Goal: Obtain resource: Obtain resource

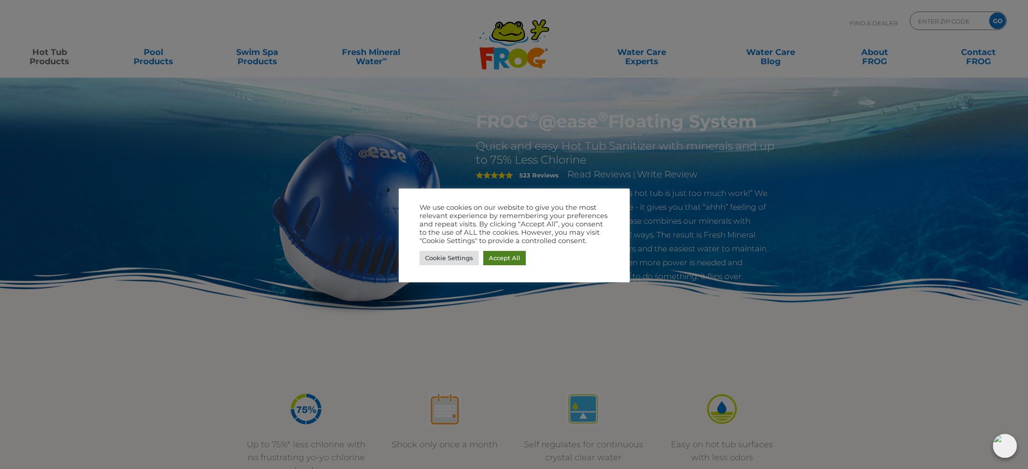
click at [517, 261] on link "Accept All" at bounding box center [504, 258] width 43 height 14
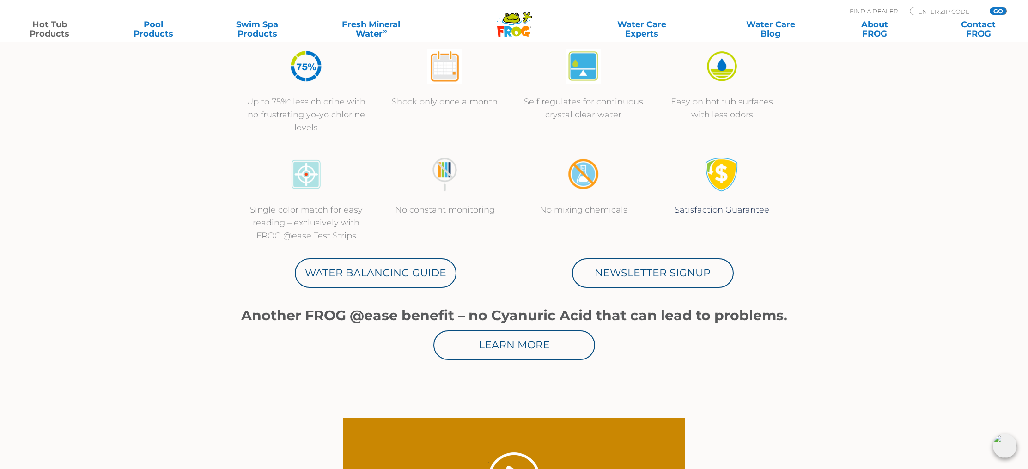
scroll to position [343, 0]
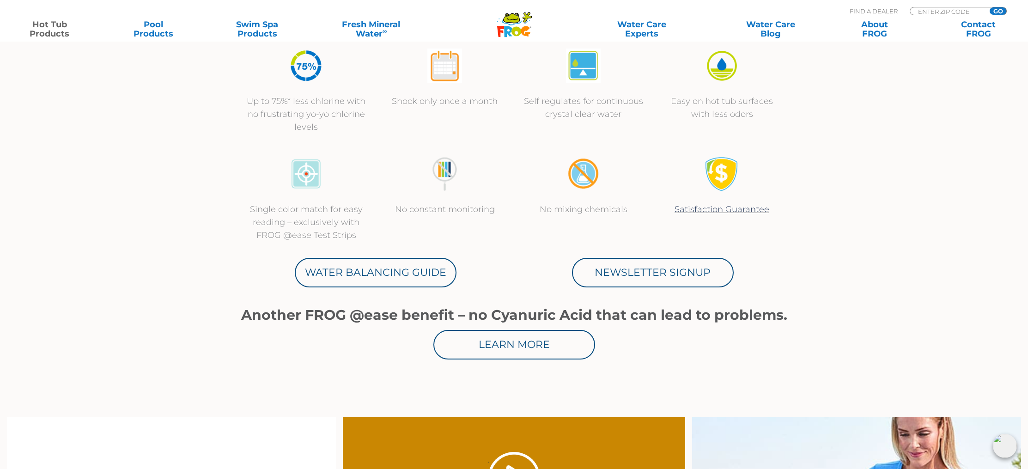
click at [545, 351] on link "Learn More" at bounding box center [514, 345] width 162 height 30
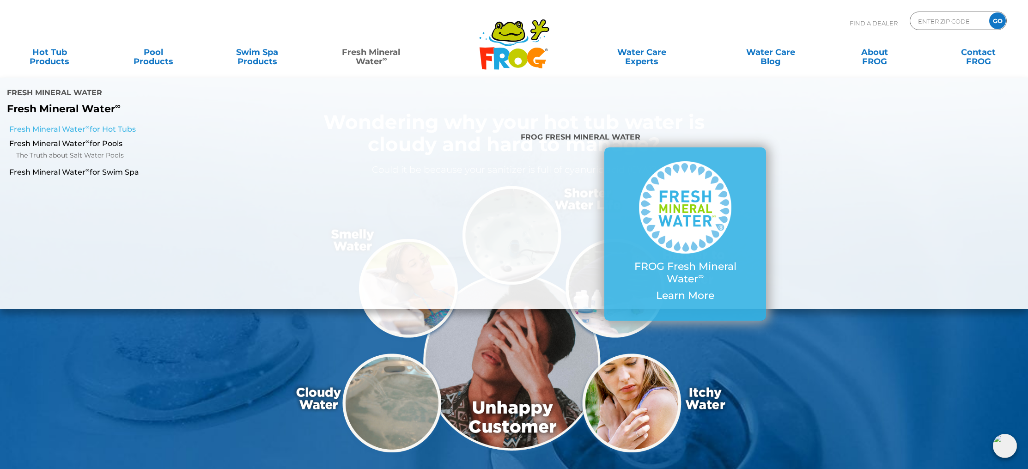
click at [114, 124] on link "Fresh Mineral Water ∞ for Hot Tubs" at bounding box center [176, 129] width 334 height 10
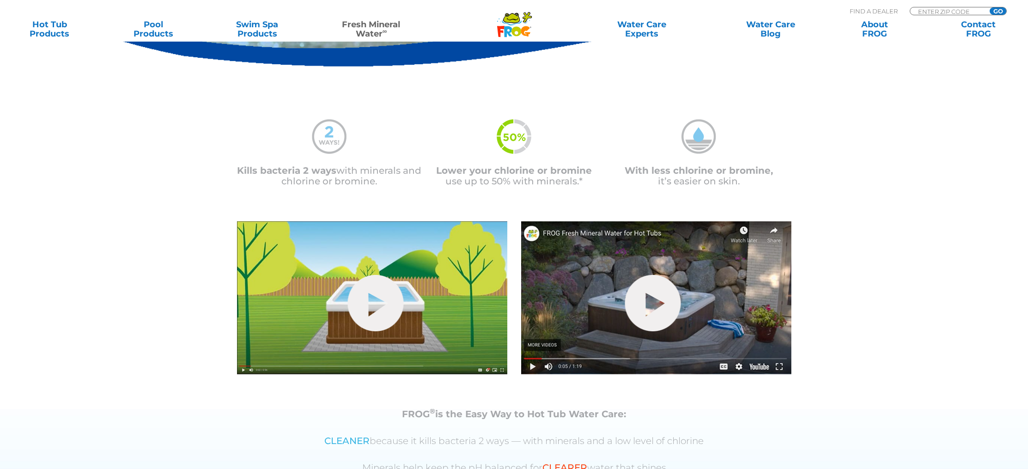
scroll to position [268, 0]
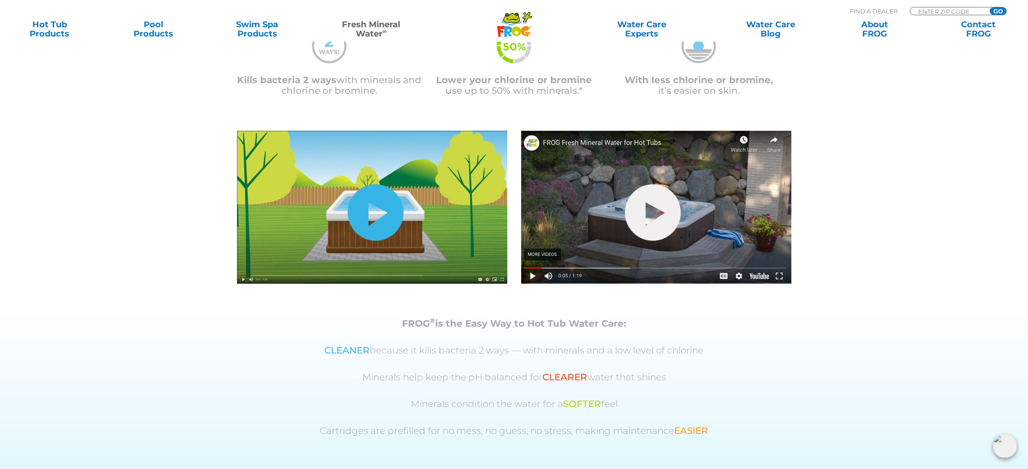
click at [381, 220] on link "hide-me" at bounding box center [376, 212] width 56 height 56
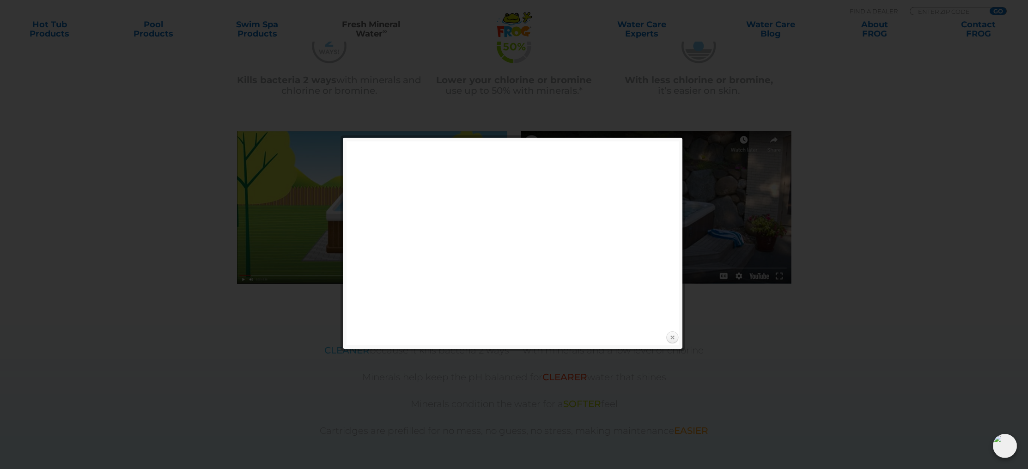
click at [674, 335] on link "Close" at bounding box center [672, 338] width 14 height 14
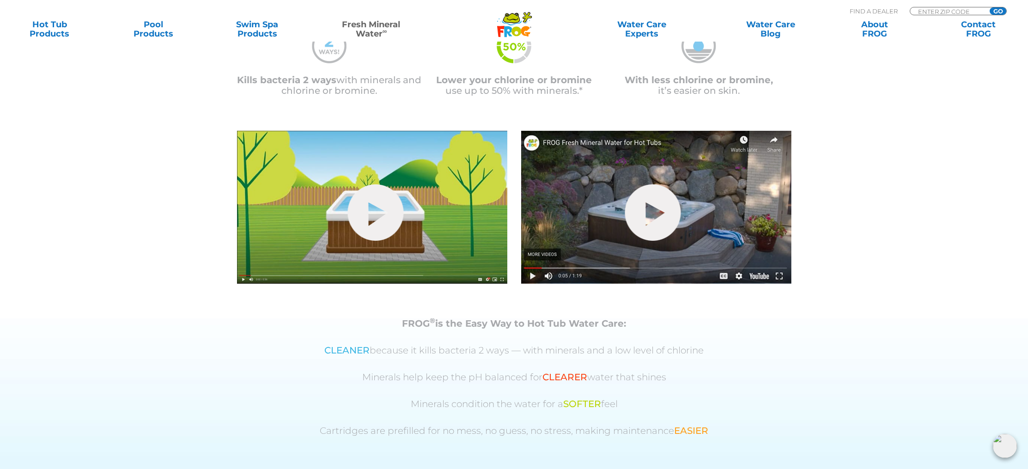
scroll to position [270, 0]
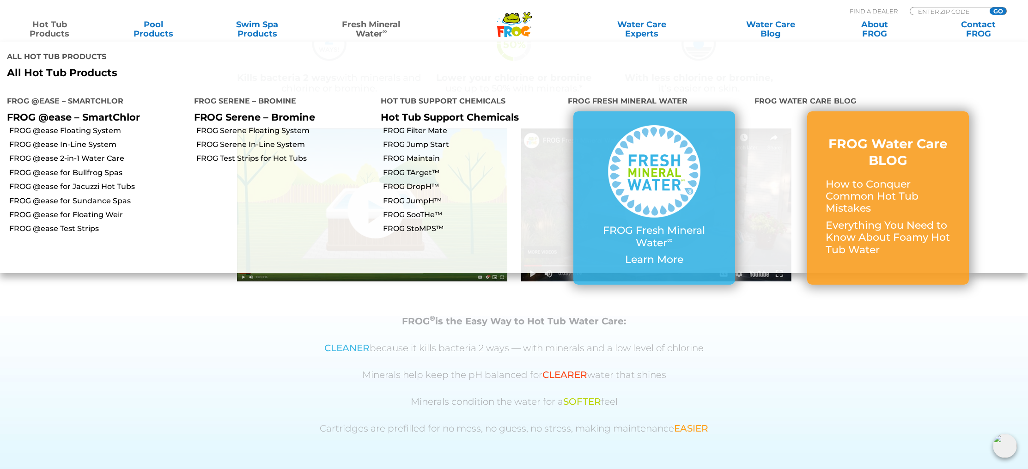
click at [51, 29] on link "Hot Tub Products" at bounding box center [49, 29] width 81 height 18
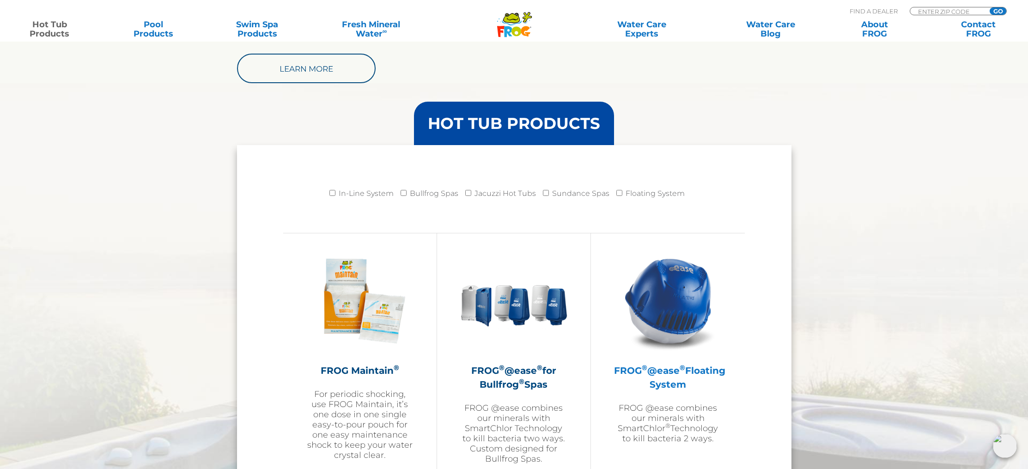
scroll to position [849, 0]
click at [679, 312] on img at bounding box center [668, 300] width 107 height 107
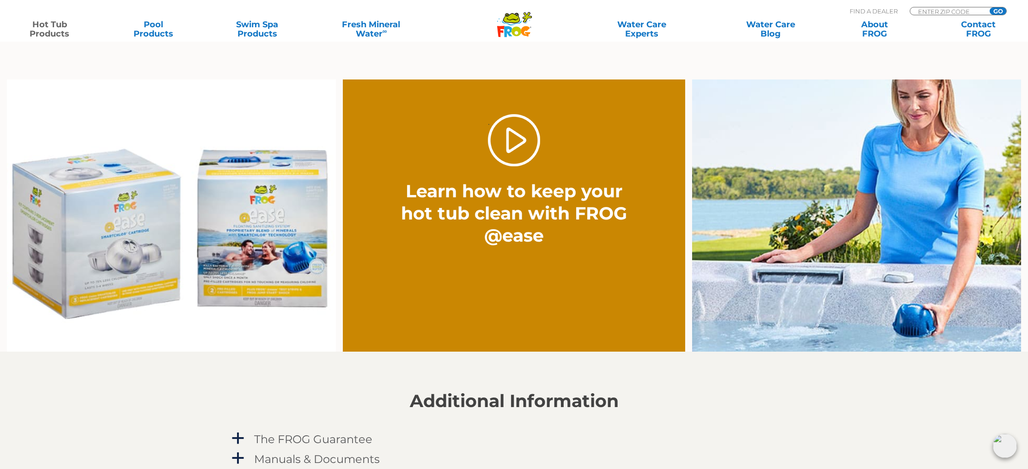
scroll to position [689, 0]
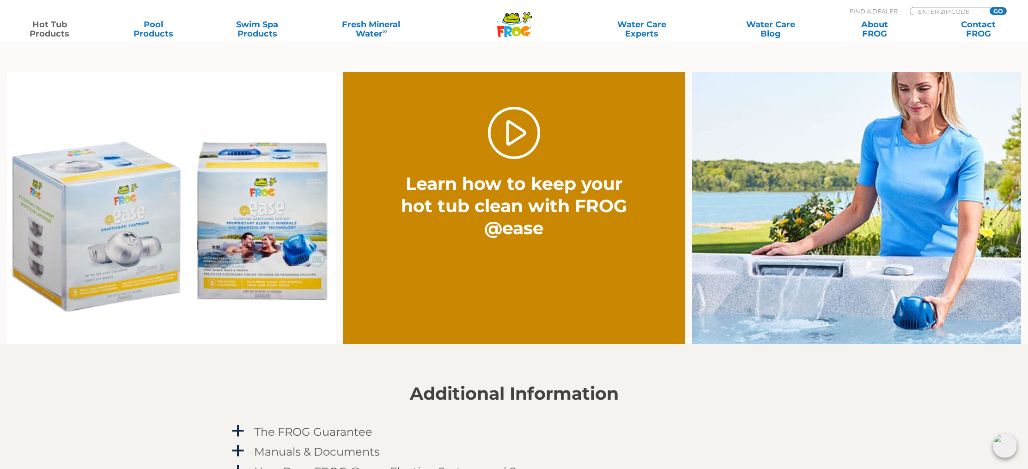
click at [949, 238] on img at bounding box center [856, 208] width 329 height 272
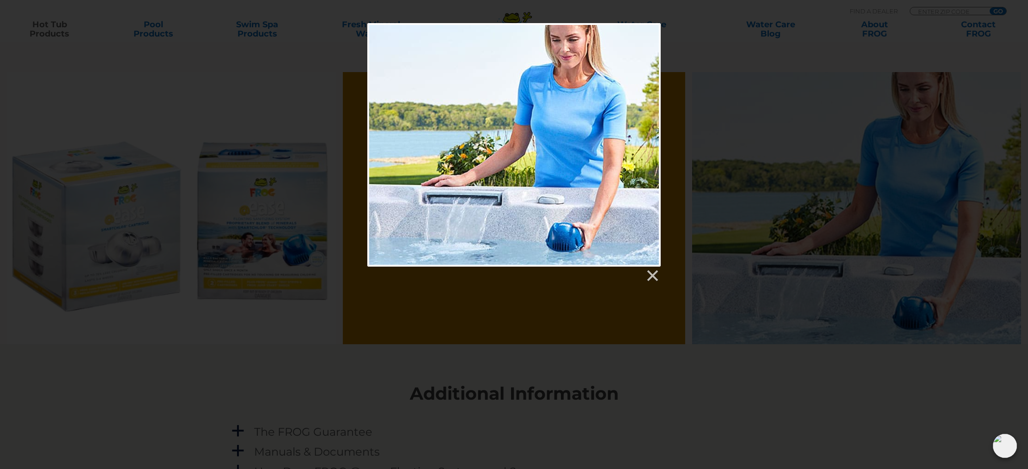
drag, startPoint x: 657, startPoint y: 280, endPoint x: 682, endPoint y: 279, distance: 25.0
click at [657, 280] on link at bounding box center [652, 276] width 14 height 14
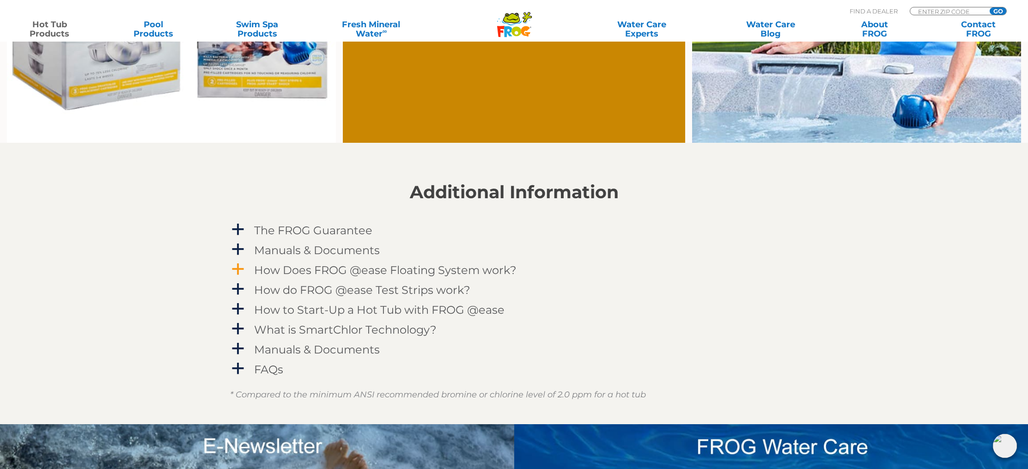
scroll to position [892, 0]
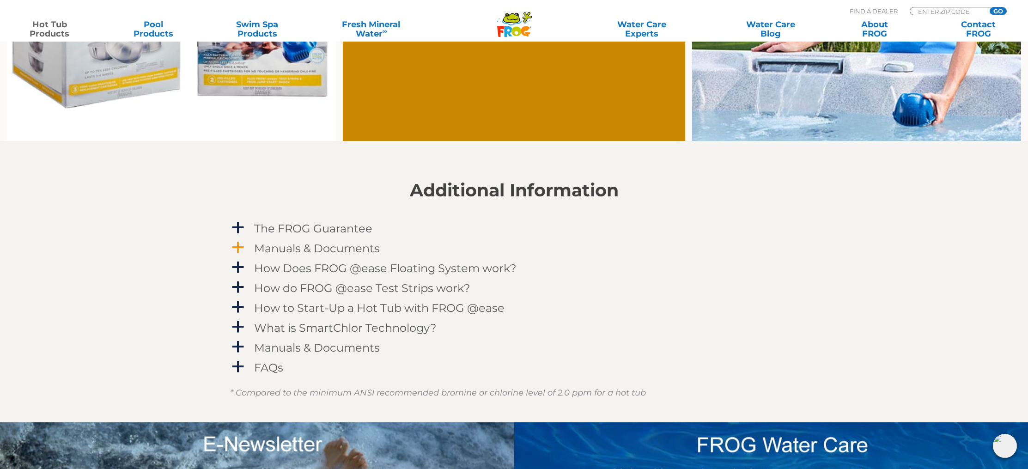
click at [239, 249] on span "a" at bounding box center [238, 248] width 14 height 14
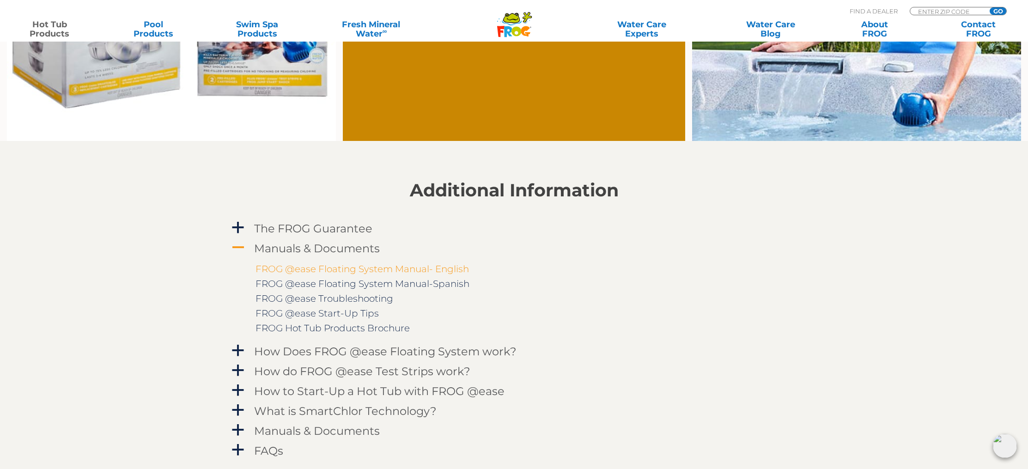
click at [276, 274] on link "FROG @ease Floating System Manual- English" at bounding box center [362, 268] width 213 height 11
